Goal: Task Accomplishment & Management: Use online tool/utility

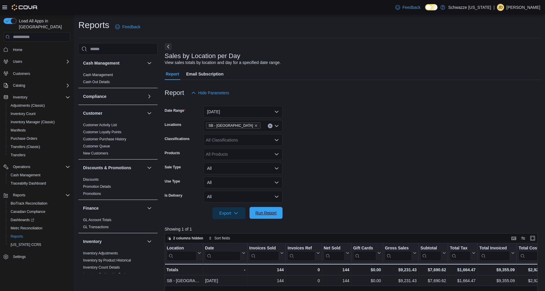
click at [266, 211] on span "Run Report" at bounding box center [265, 213] width 21 height 6
click at [274, 211] on span "Run Report" at bounding box center [265, 213] width 21 height 6
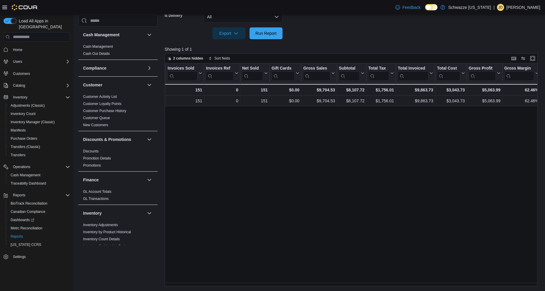
scroll to position [0, 39]
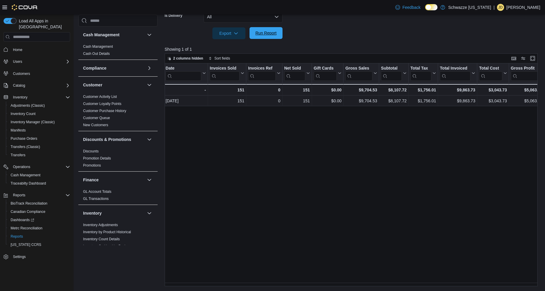
click at [275, 36] on span "Run Report" at bounding box center [266, 33] width 26 height 12
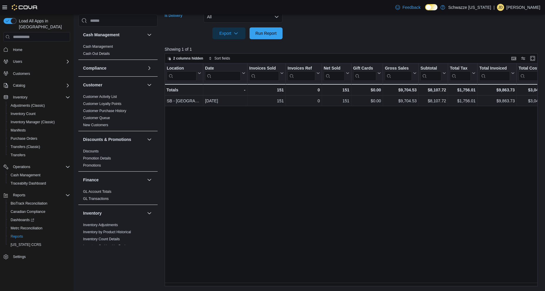
drag, startPoint x: 249, startPoint y: 16, endPoint x: 393, endPoint y: 186, distance: 222.1
click at [393, 186] on div "Location Click to view column header actions Date Click to view column header a…" at bounding box center [353, 174] width 377 height 223
click at [269, 36] on span "Run Report" at bounding box center [266, 33] width 26 height 12
click at [264, 36] on span "Run Report" at bounding box center [266, 33] width 26 height 12
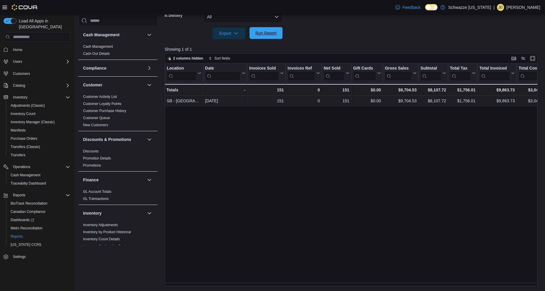
click at [264, 36] on span "Run Report" at bounding box center [266, 33] width 26 height 12
click at [263, 35] on span "Run Report" at bounding box center [265, 33] width 21 height 6
click at [254, 37] on span "Run Report" at bounding box center [266, 33] width 26 height 12
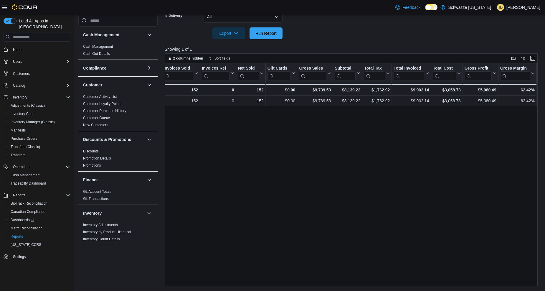
scroll to position [0, 61]
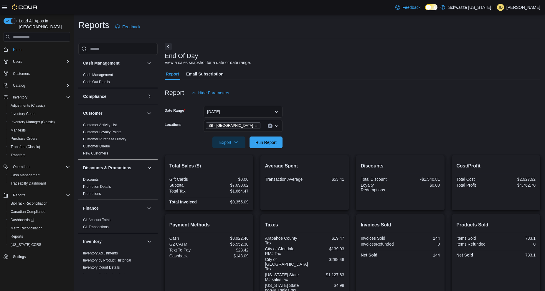
scroll to position [350, 0]
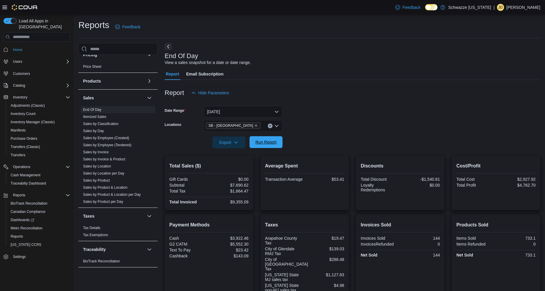
click at [264, 140] on span "Run Report" at bounding box center [265, 142] width 21 height 6
click at [273, 138] on span "Run Report" at bounding box center [266, 142] width 26 height 12
click at [265, 143] on span "Run Report" at bounding box center [265, 142] width 21 height 6
click at [254, 144] on span "Run Report" at bounding box center [266, 142] width 26 height 12
click at [269, 143] on span "Run Report" at bounding box center [265, 142] width 21 height 6
